Goal: Complete application form

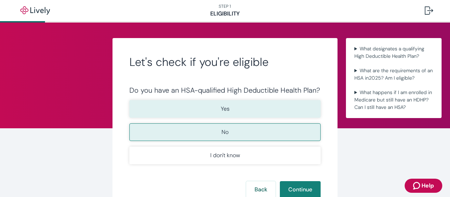
click at [246, 108] on button "Yes" at bounding box center [225, 109] width 191 height 18
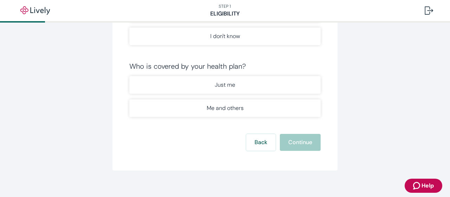
scroll to position [125, 0]
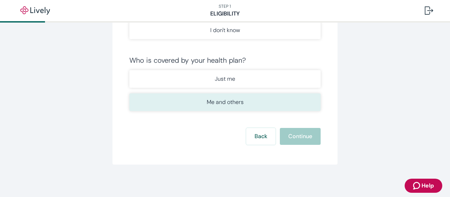
click at [229, 103] on p "Me and others" at bounding box center [225, 102] width 37 height 8
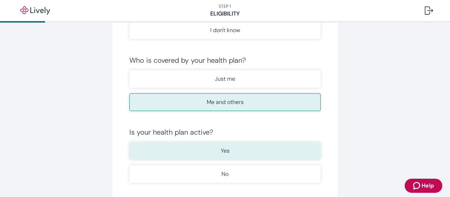
click at [224, 153] on p "Yes" at bounding box center [225, 150] width 9 height 8
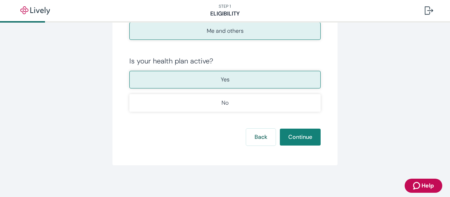
scroll to position [196, 0]
click at [292, 135] on button "Continue" at bounding box center [300, 136] width 41 height 17
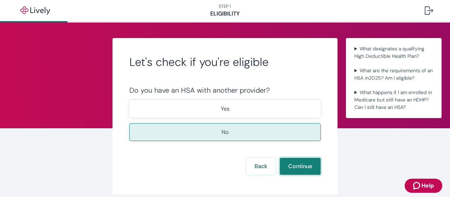
click at [305, 168] on button "Continue" at bounding box center [300, 166] width 41 height 17
